Goal: Check status: Check status

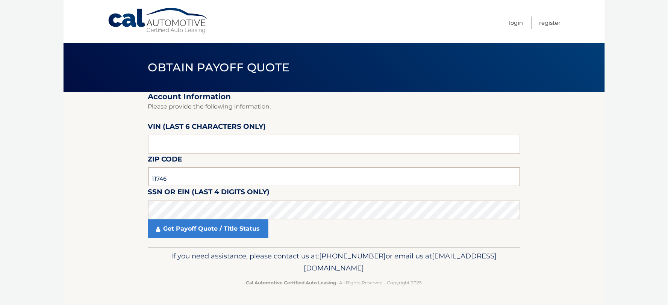
type input "11746"
type input "277499"
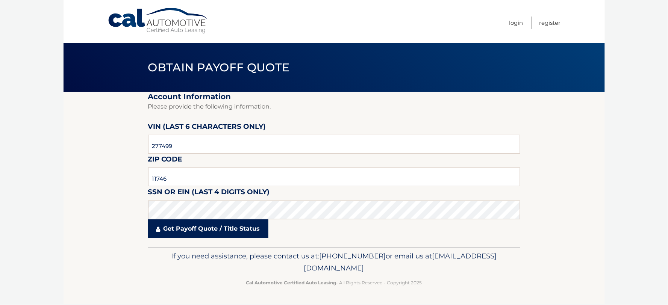
click at [222, 235] on link "Get Payoff Quote / Title Status" at bounding box center [208, 228] width 120 height 19
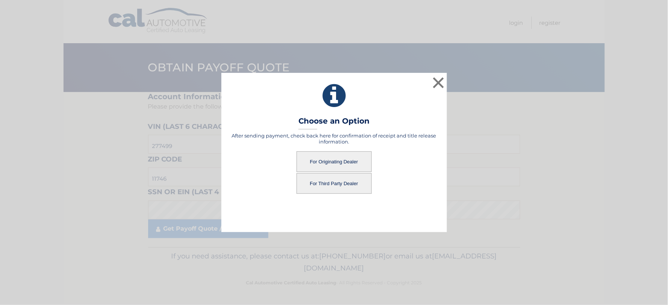
click at [329, 159] on button "For Originating Dealer" at bounding box center [333, 161] width 75 height 21
click at [317, 162] on button "For Originating Dealer" at bounding box center [333, 161] width 75 height 21
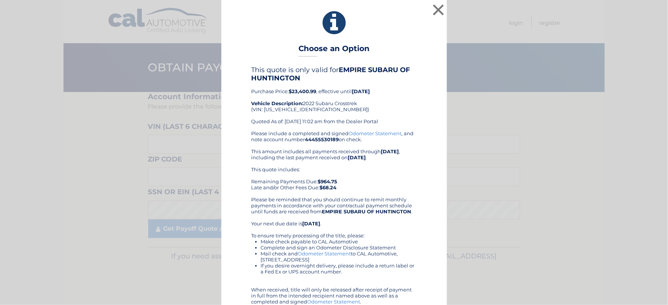
click at [299, 106] on div "This quote is only valid for EMPIRE SUBARU OF HUNTINGTON Purchase Price: $23,40…" at bounding box center [333, 98] width 165 height 65
click at [298, 108] on div "This quote is only valid for EMPIRE SUBARU OF HUNTINGTON Purchase Price: $23,40…" at bounding box center [333, 98] width 165 height 65
copy div "[US_VEHICLE_IDENTIFICATION_NUMBER]"
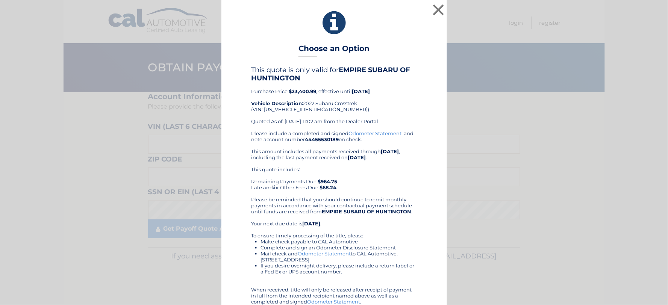
click at [274, 109] on div "This quote is only valid for EMPIRE SUBARU OF HUNTINGTON Purchase Price: $23,40…" at bounding box center [333, 98] width 165 height 65
copy div "[US_VEHICLE_IDENTIFICATION_NUMBER]"
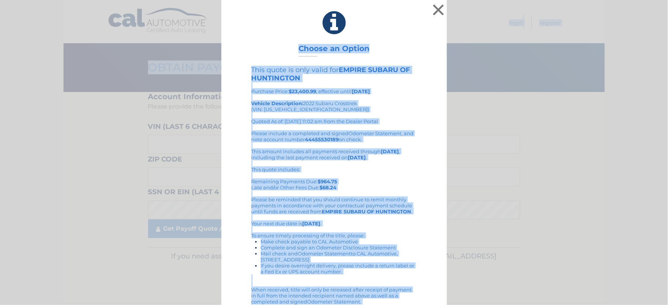
drag, startPoint x: 469, startPoint y: 25, endPoint x: 806, endPoint y: 0, distance: 337.9
click at [667, 0] on html "× Choose an Option This quote is only valid for EMPIRE SUBARU OF HUNTINGTON Pur…" at bounding box center [334, 152] width 668 height 305
click at [422, 51] on div "× Choose an Option This quote is only valid for EMPIRE SUBARU OF HUNTINGTON Pur…" at bounding box center [333, 172] width 225 height 344
